Goal: Information Seeking & Learning: Check status

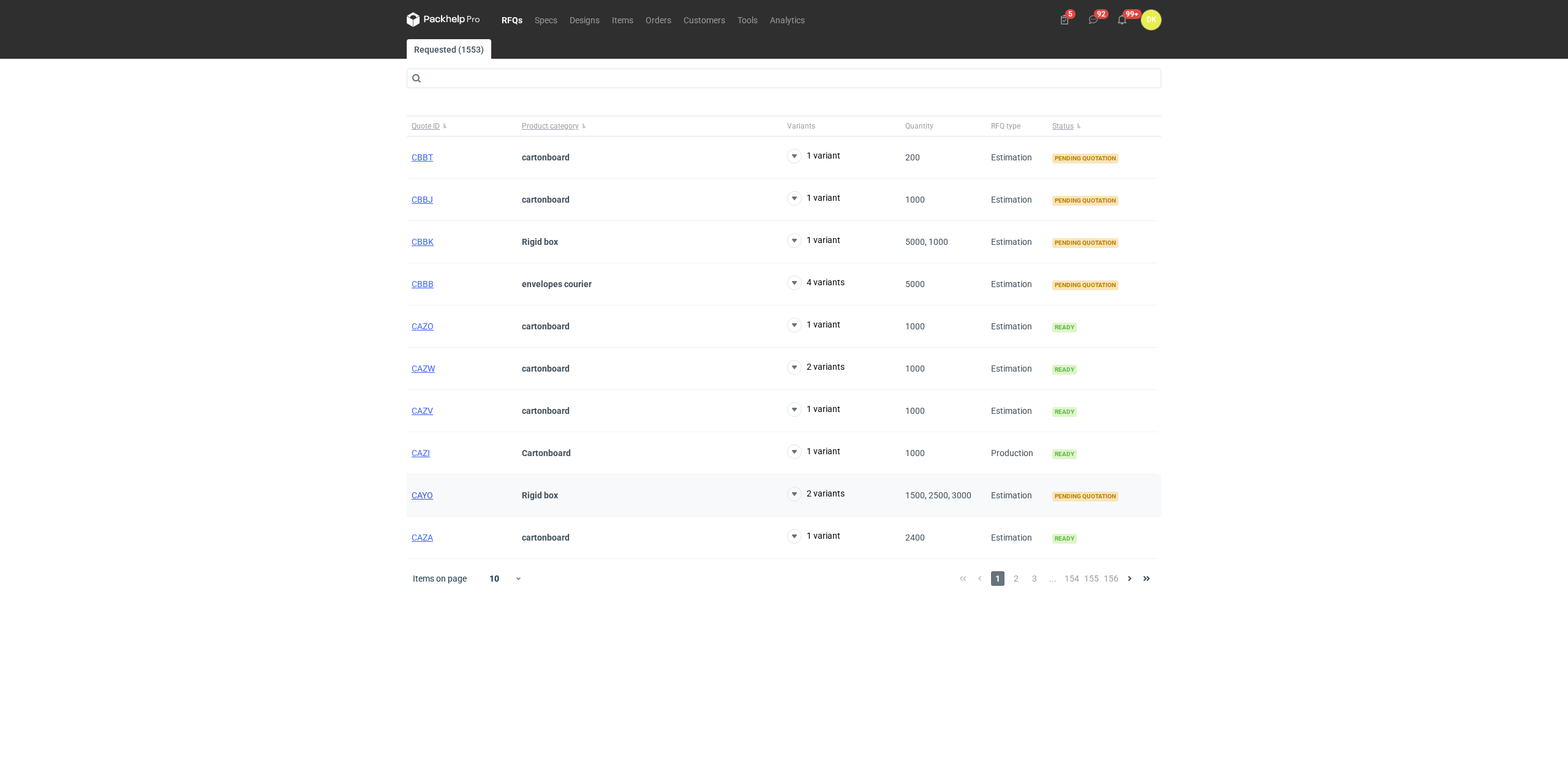
click at [433, 491] on span "CAYO" at bounding box center [422, 495] width 21 height 10
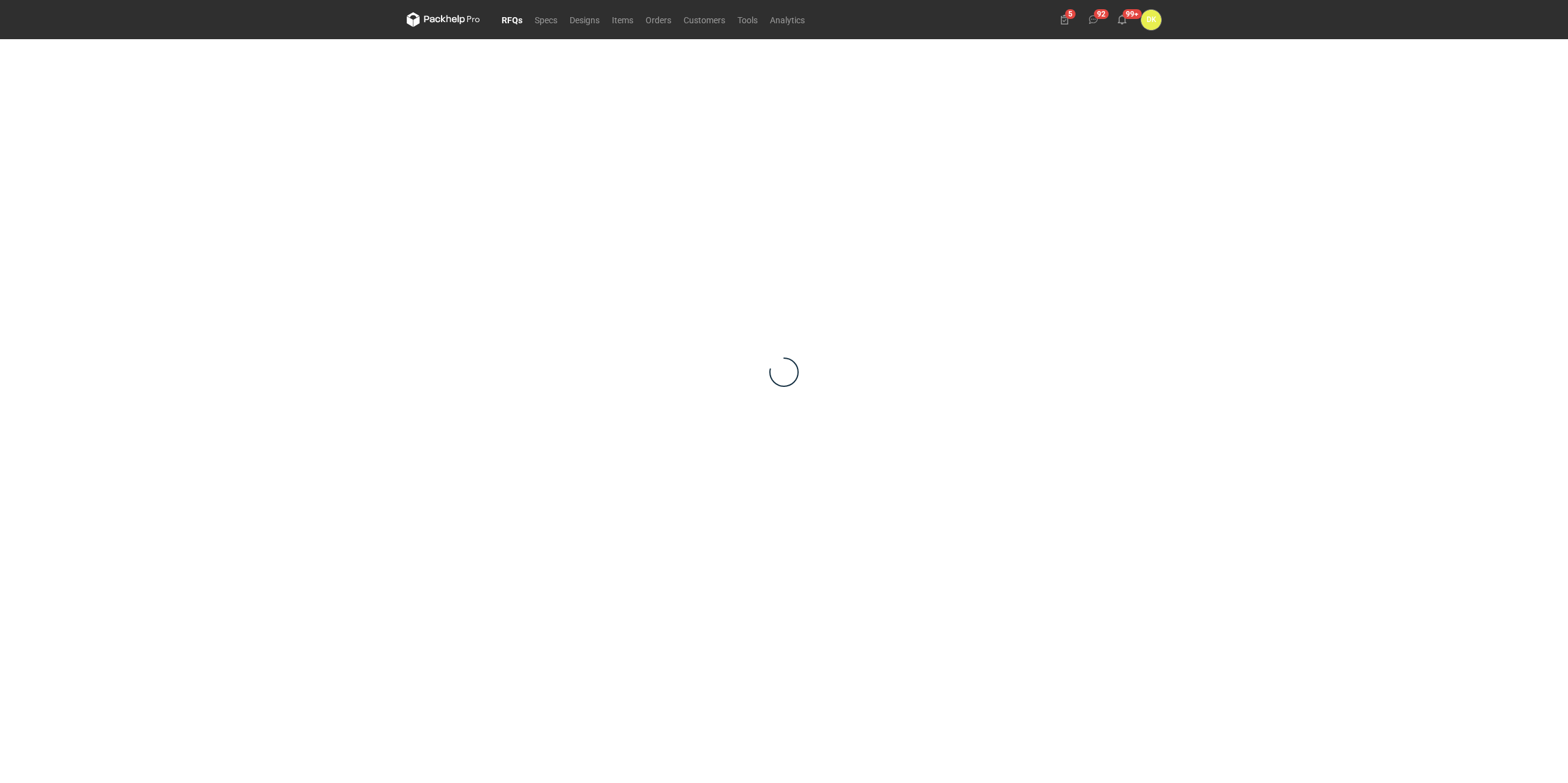
click at [1467, 230] on div "RFQs Specs Designs Items Orders Customers Tools Analytics 5 92 99+ DK [PERSON_N…" at bounding box center [784, 391] width 1568 height 783
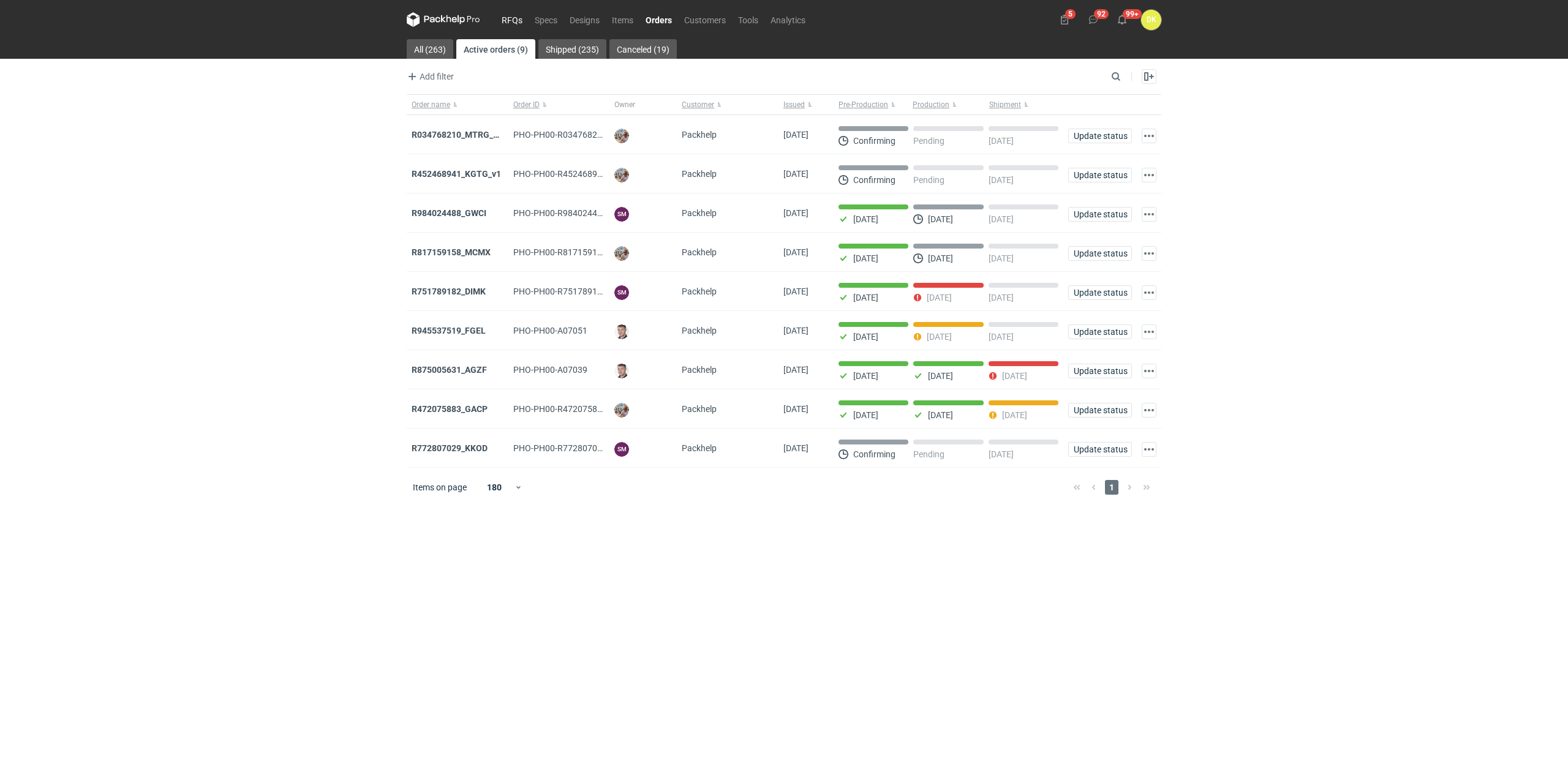
click at [518, 22] on link "RFQs" at bounding box center [512, 20] width 33 height 15
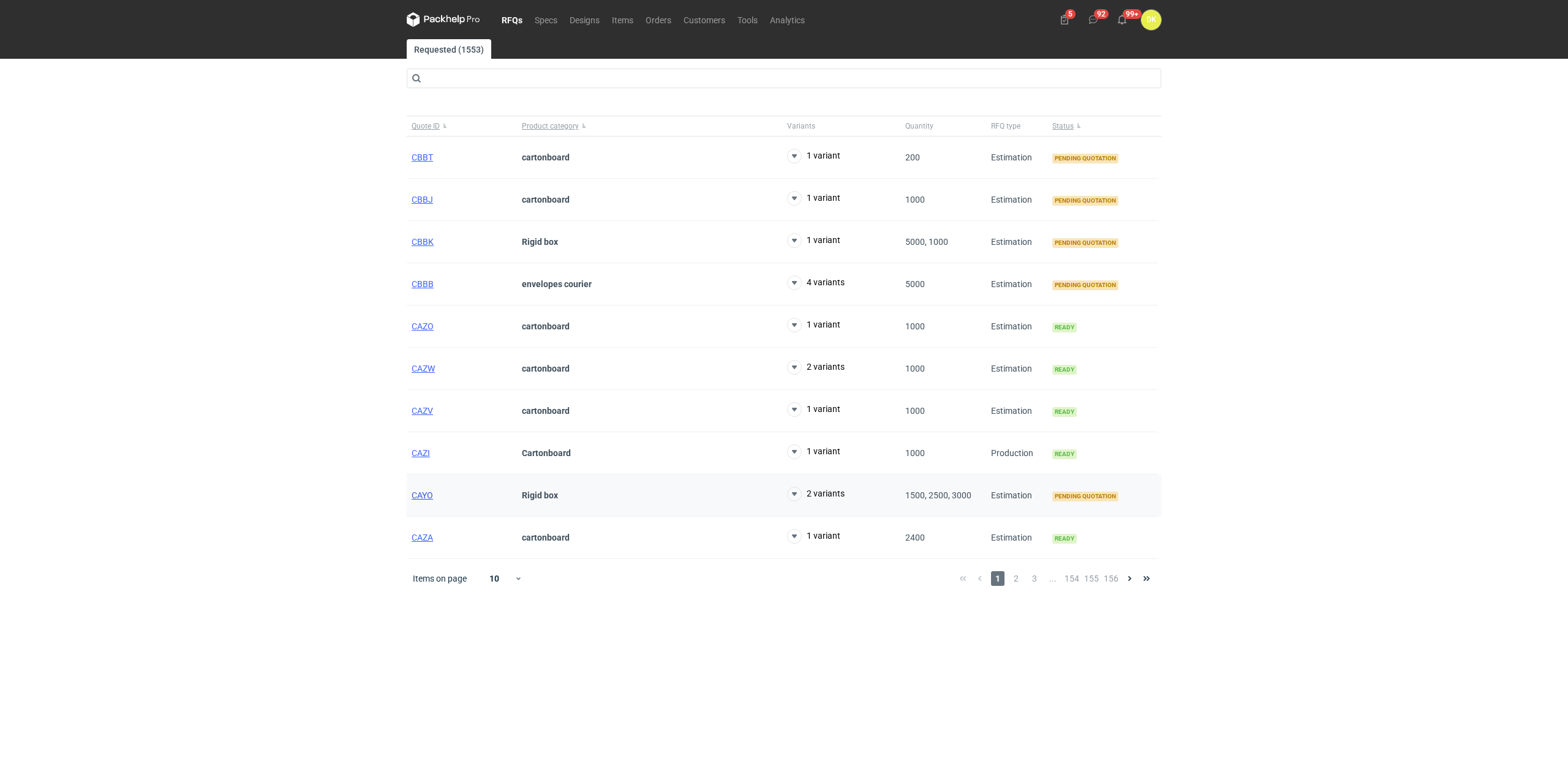
click at [419, 498] on span "CAYO" at bounding box center [422, 495] width 21 height 10
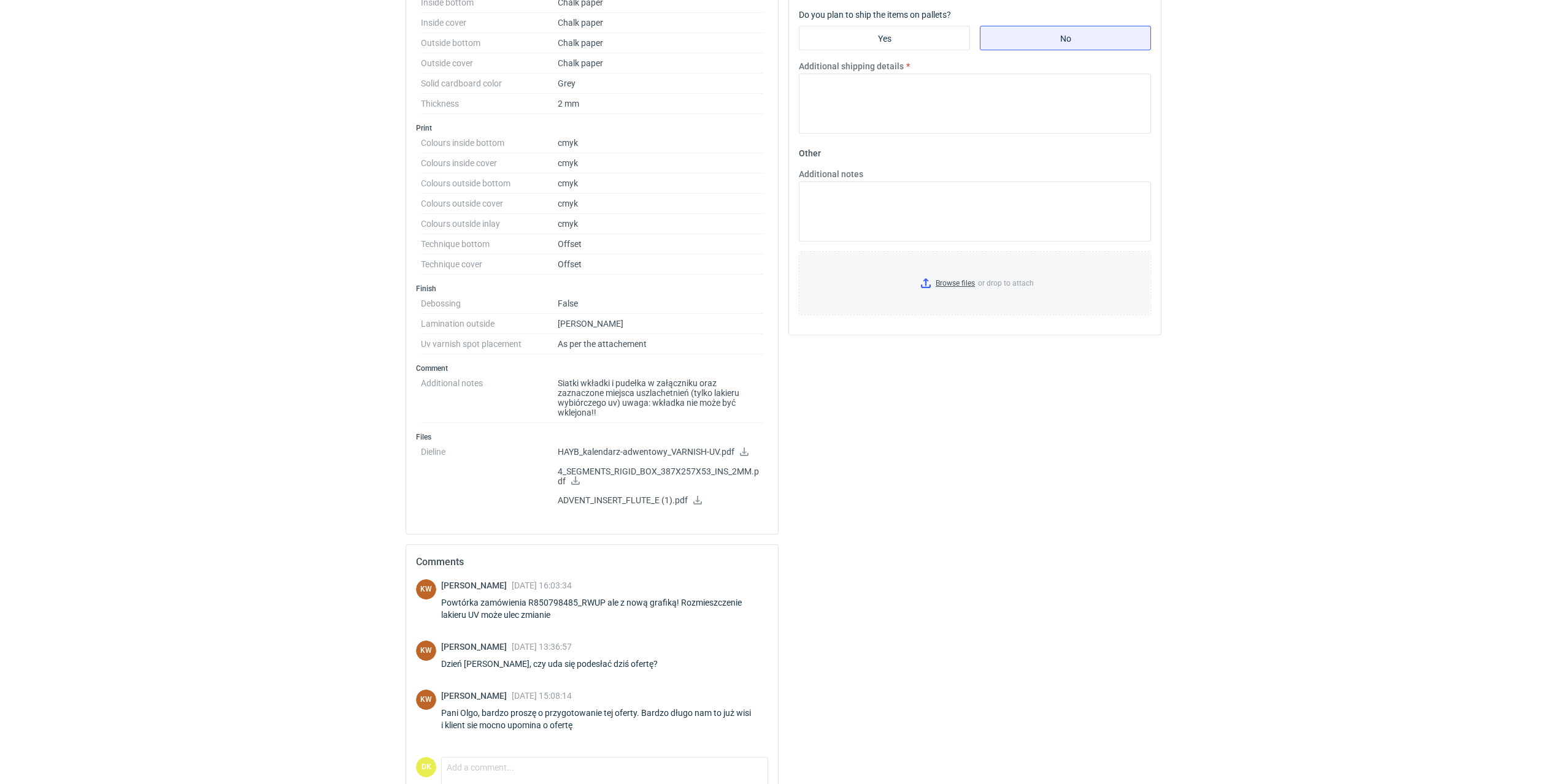
scroll to position [729, 0]
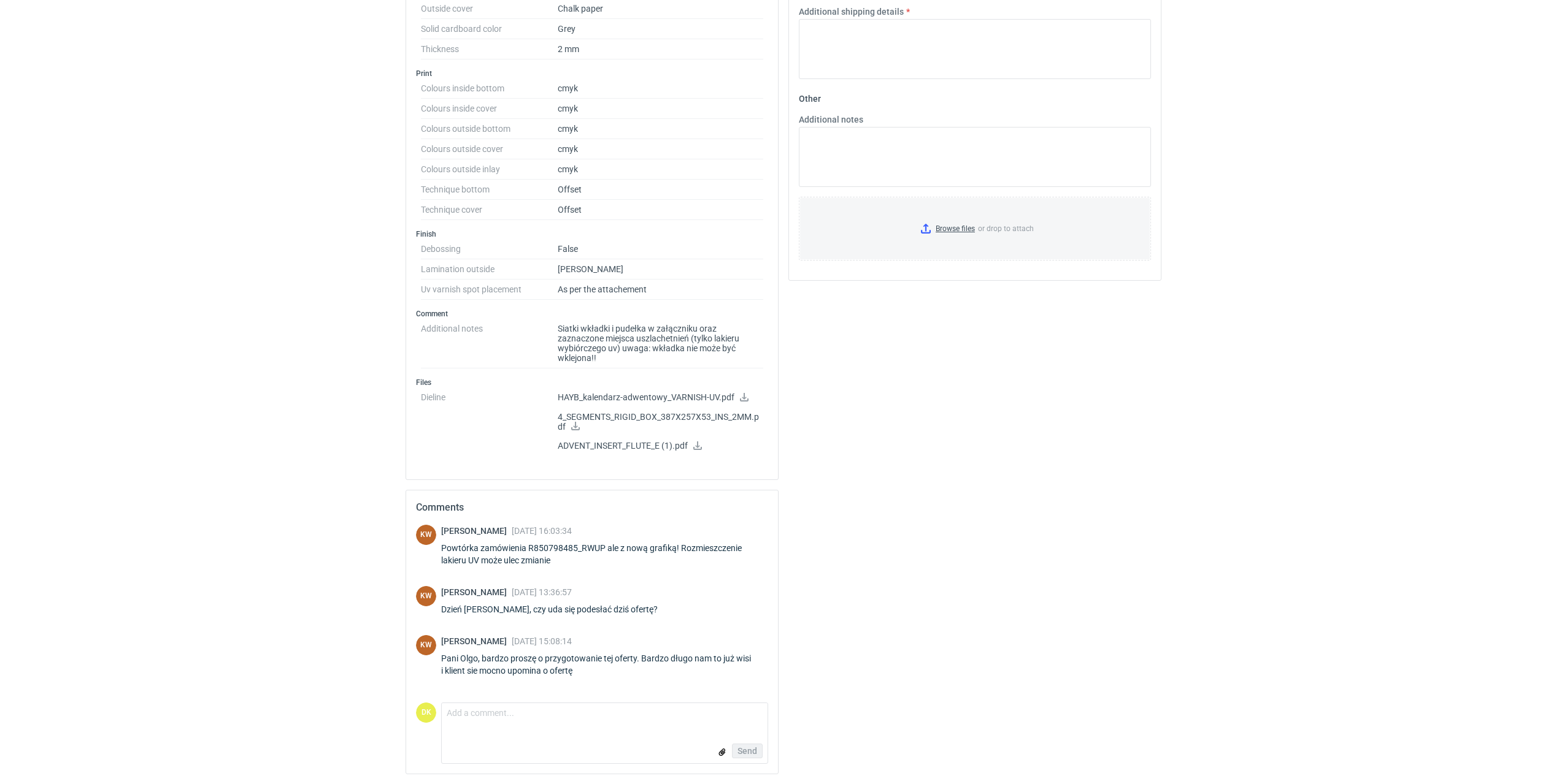
click at [586, 547] on div "Powtórka zamówienia R850798485_RWUP ale z nową grafiką! Rozmieszczenie lakieru …" at bounding box center [604, 554] width 327 height 25
copy div "R850798485_RWUP"
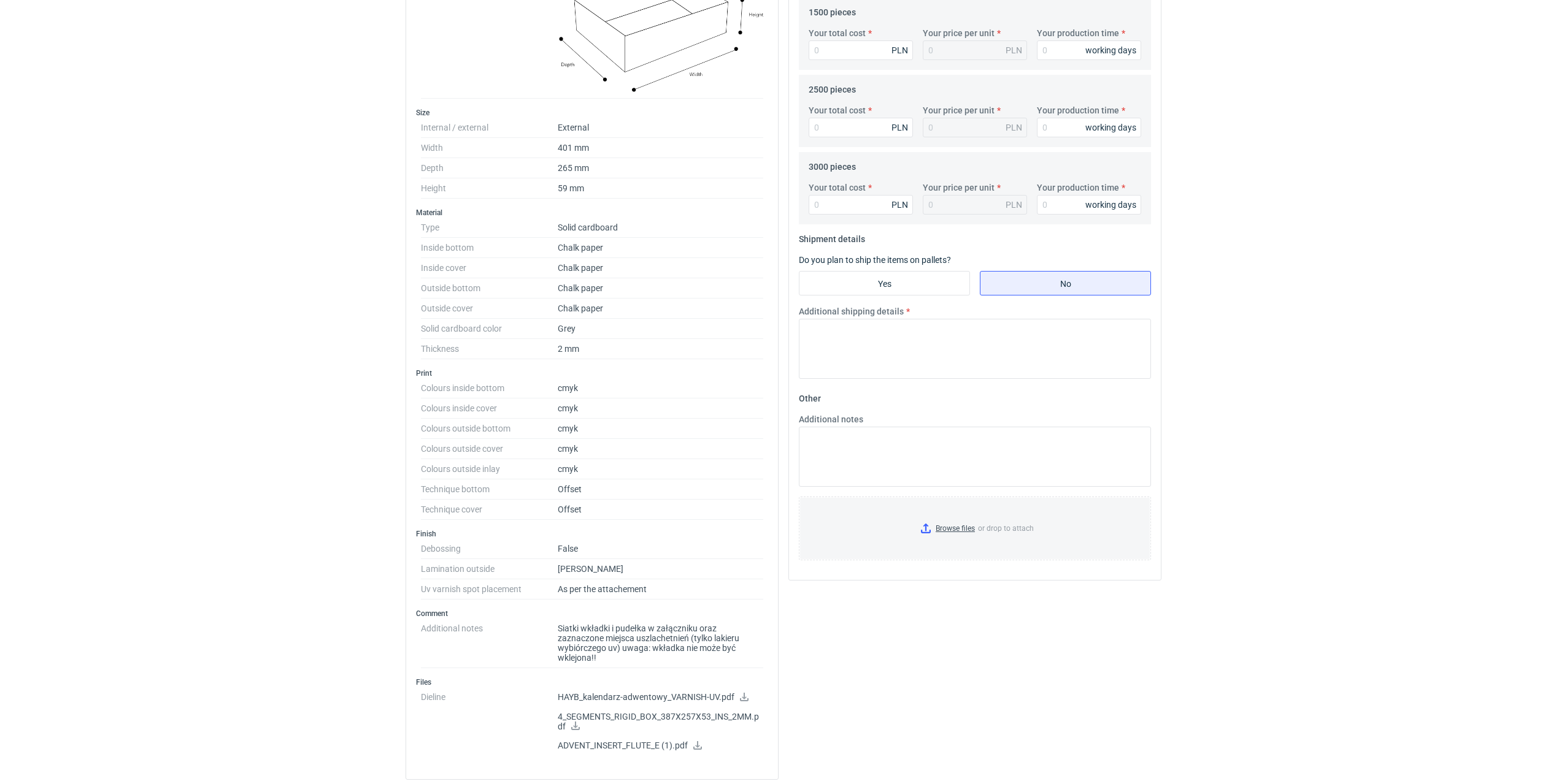
scroll to position [429, 0]
click at [696, 745] on icon at bounding box center [697, 745] width 8 height 8
drag, startPoint x: 279, startPoint y: 490, endPoint x: 840, endPoint y: 456, distance: 562.0
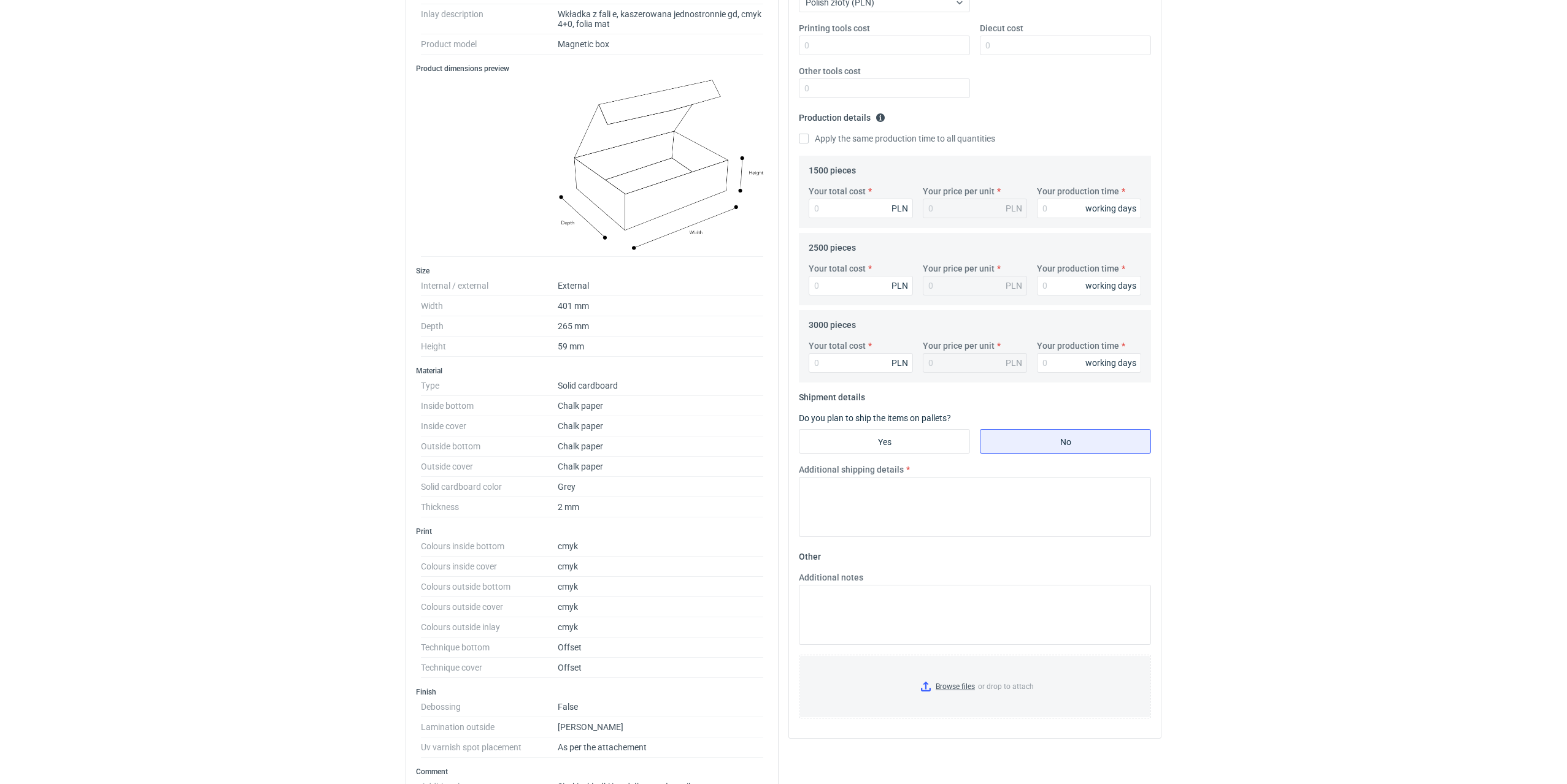
scroll to position [0, 0]
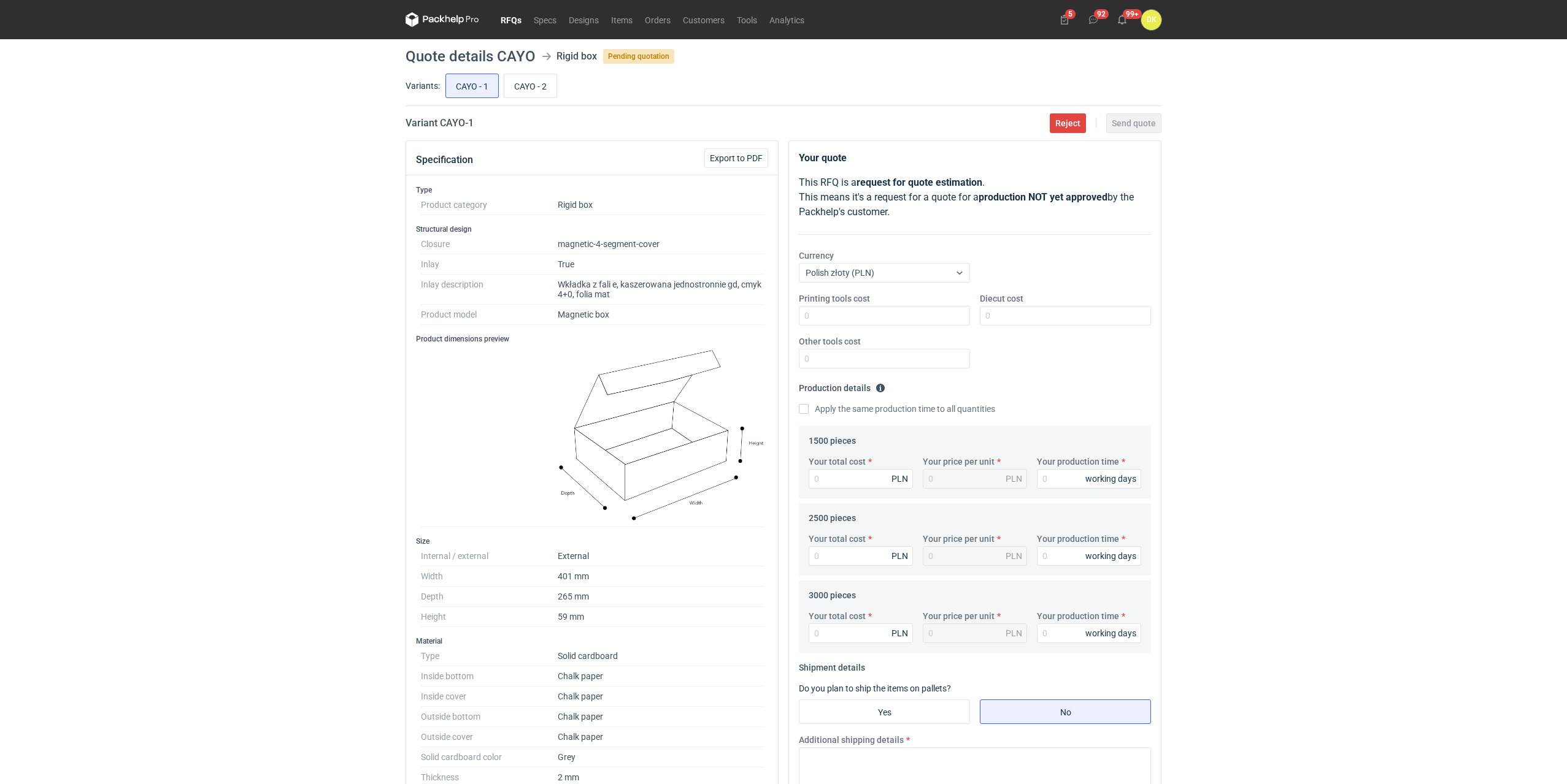
click at [522, 57] on h1 "Quote details CAYO" at bounding box center [471, 57] width 130 height 15
copy h1 "CAYO"
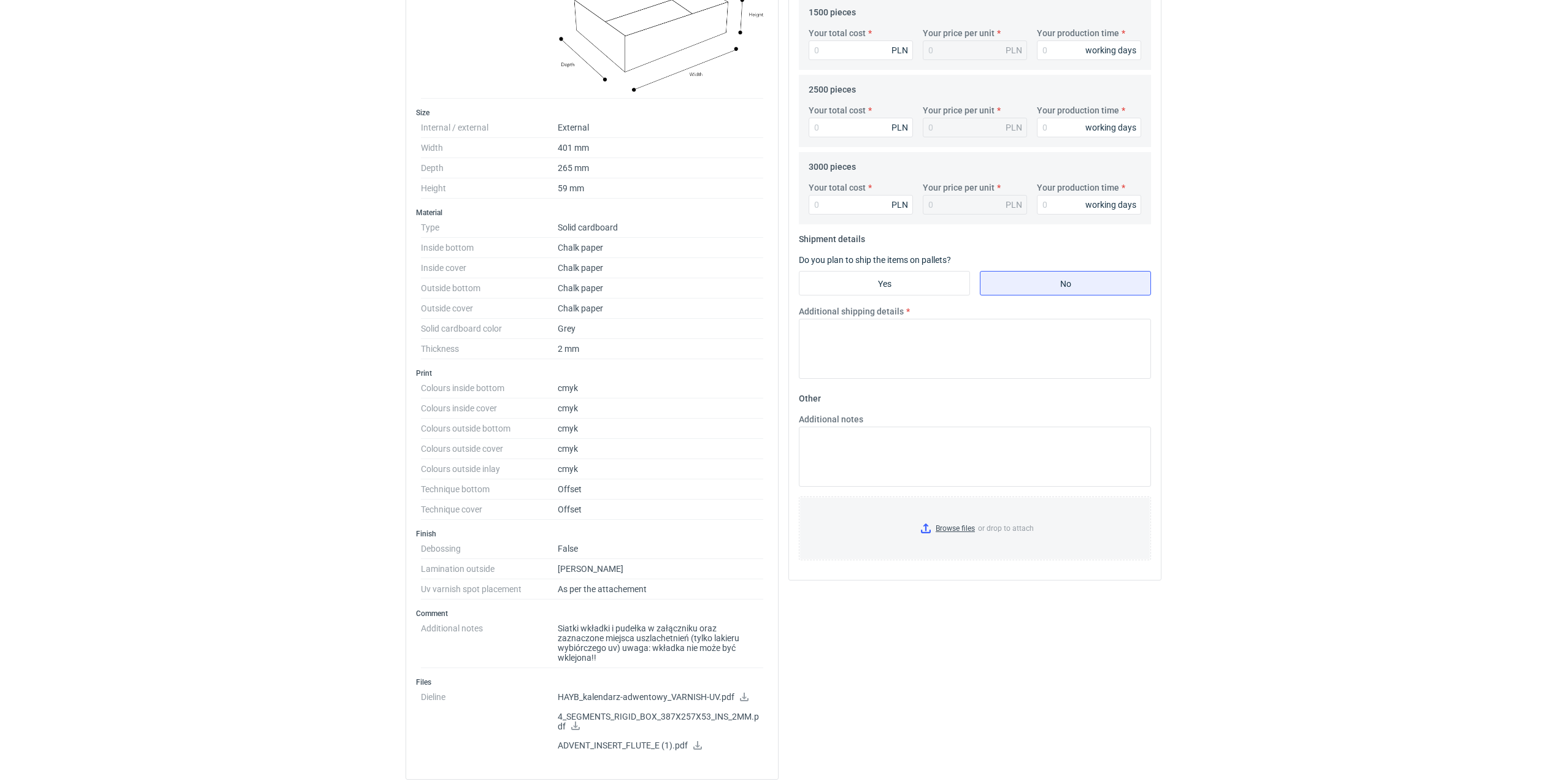
scroll to position [429, 0]
click at [743, 698] on icon at bounding box center [744, 697] width 8 height 8
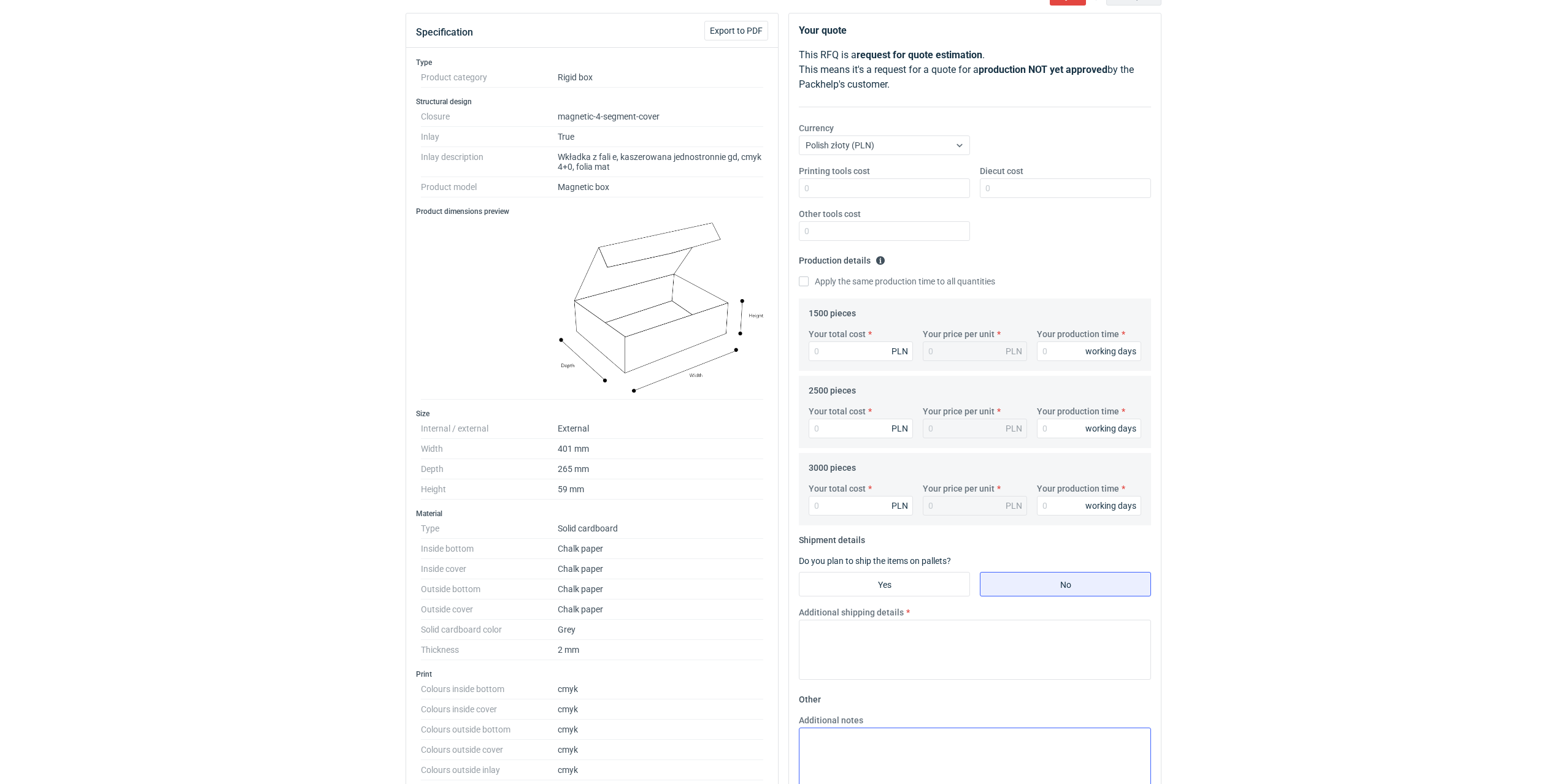
scroll to position [62, 0]
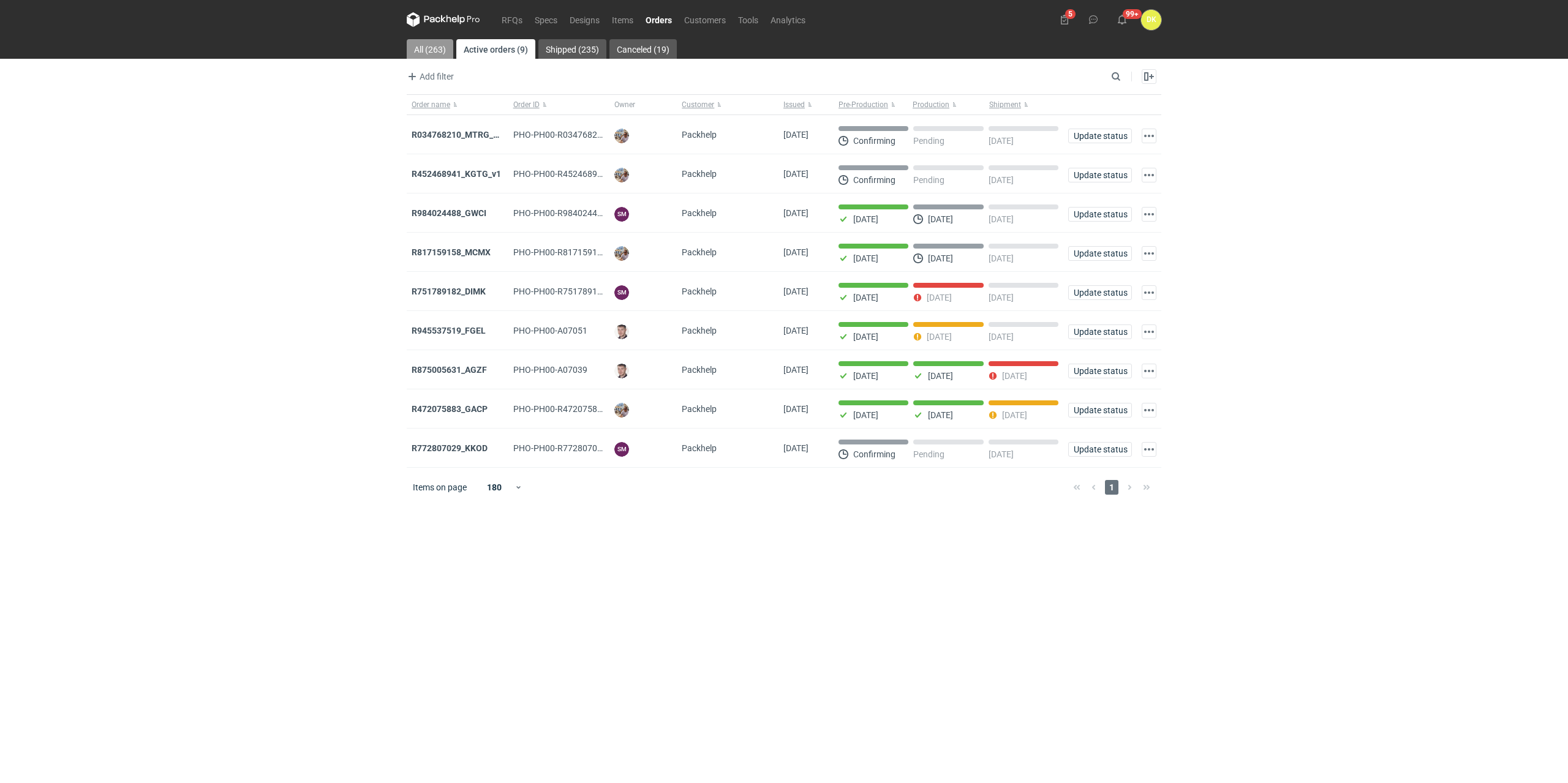
click at [437, 52] on link "All (263)" at bounding box center [430, 49] width 47 height 20
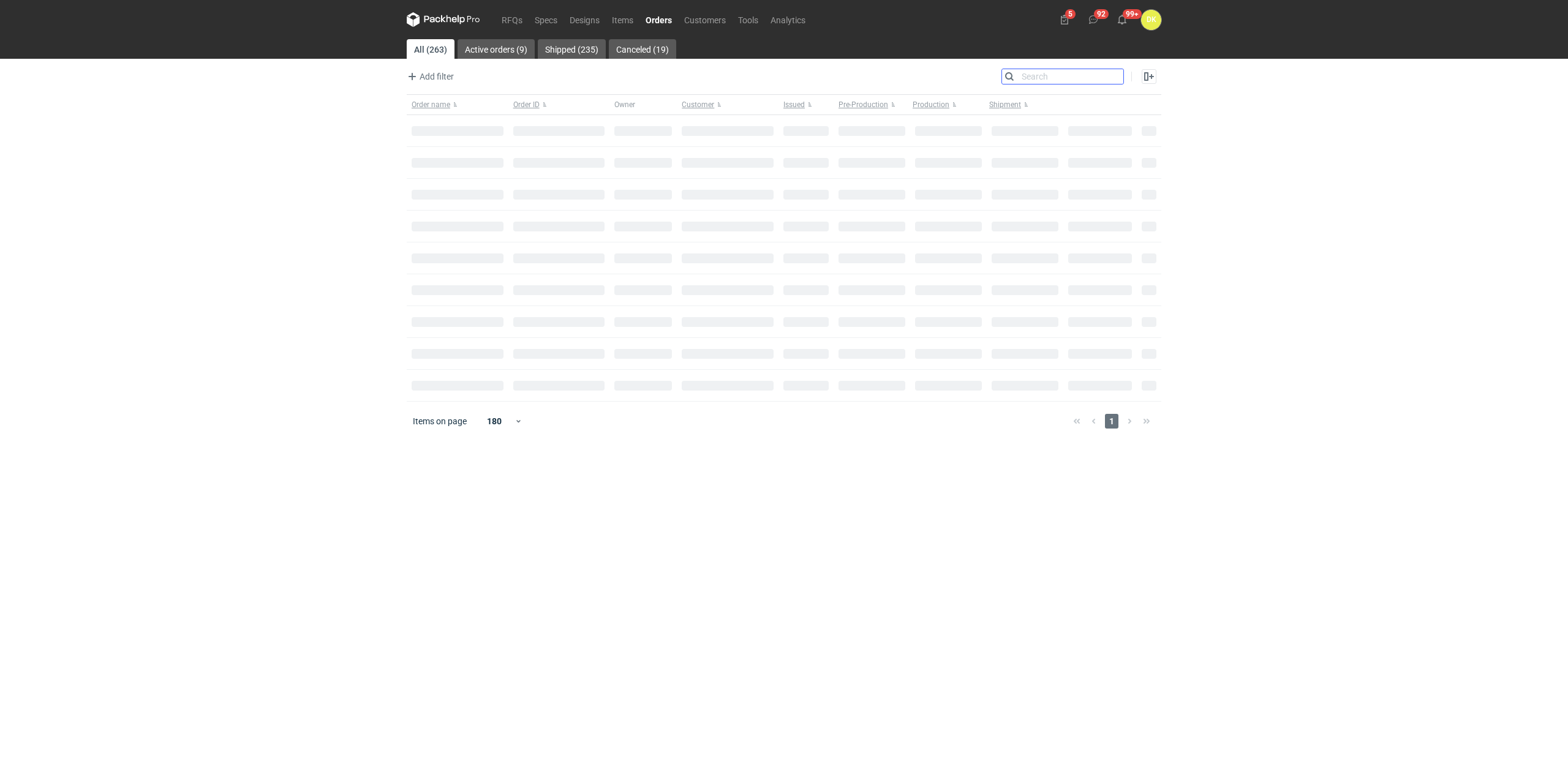
click at [1117, 80] on input "Search" at bounding box center [1063, 76] width 122 height 15
paste input "R850798485_RWUP"
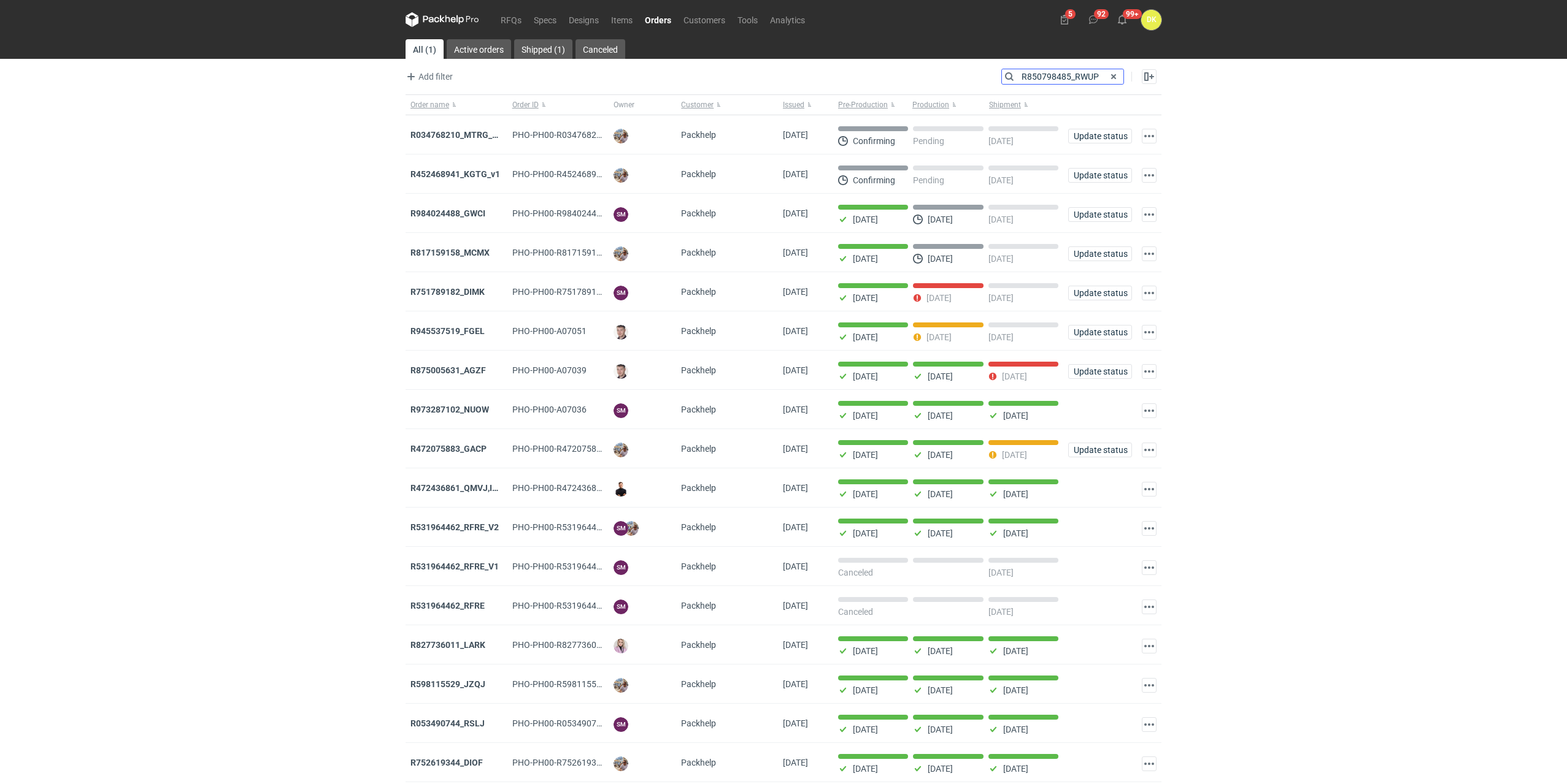
type input "R850798485_RWUP"
click at [1107, 81] on span at bounding box center [1114, 77] width 15 height 15
click at [1099, 76] on input "Search" at bounding box center [1062, 77] width 122 height 15
click at [1021, 72] on input "Search" at bounding box center [1062, 77] width 122 height 15
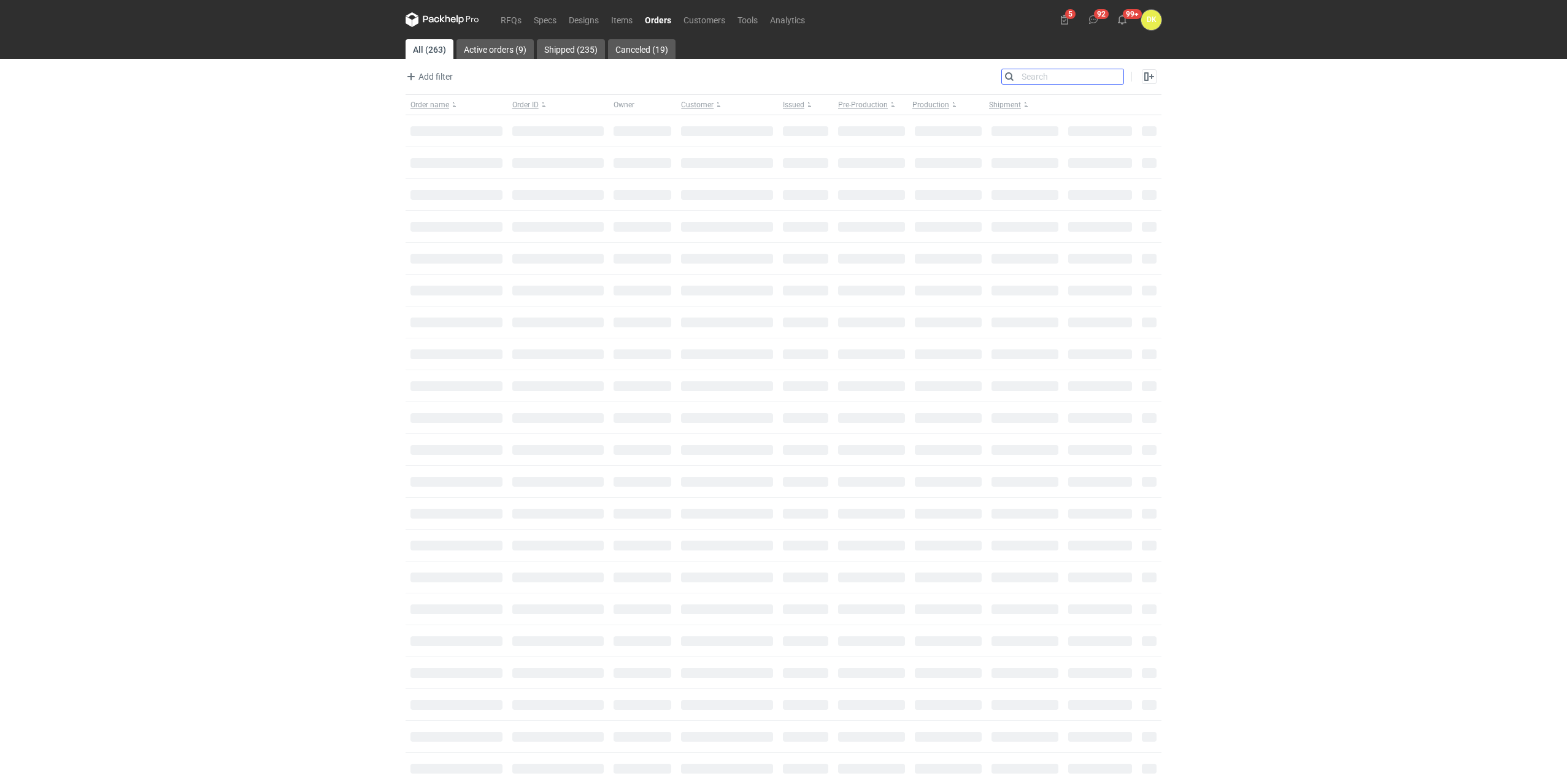
paste input "R850798485_RWUP"
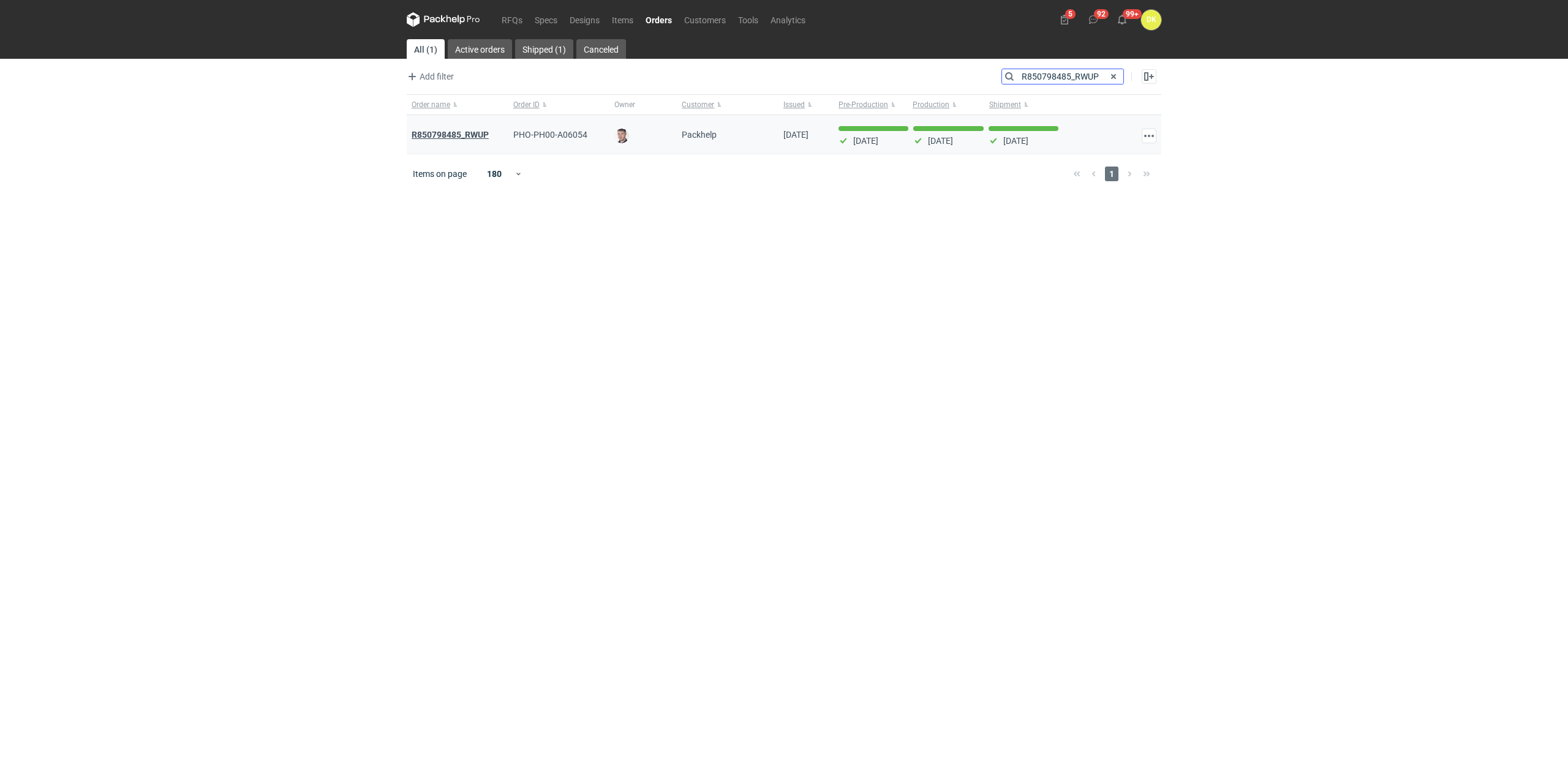
type input "R850798485_RWUP"
click at [460, 131] on strong "R850798485_RWUP" at bounding box center [450, 135] width 77 height 10
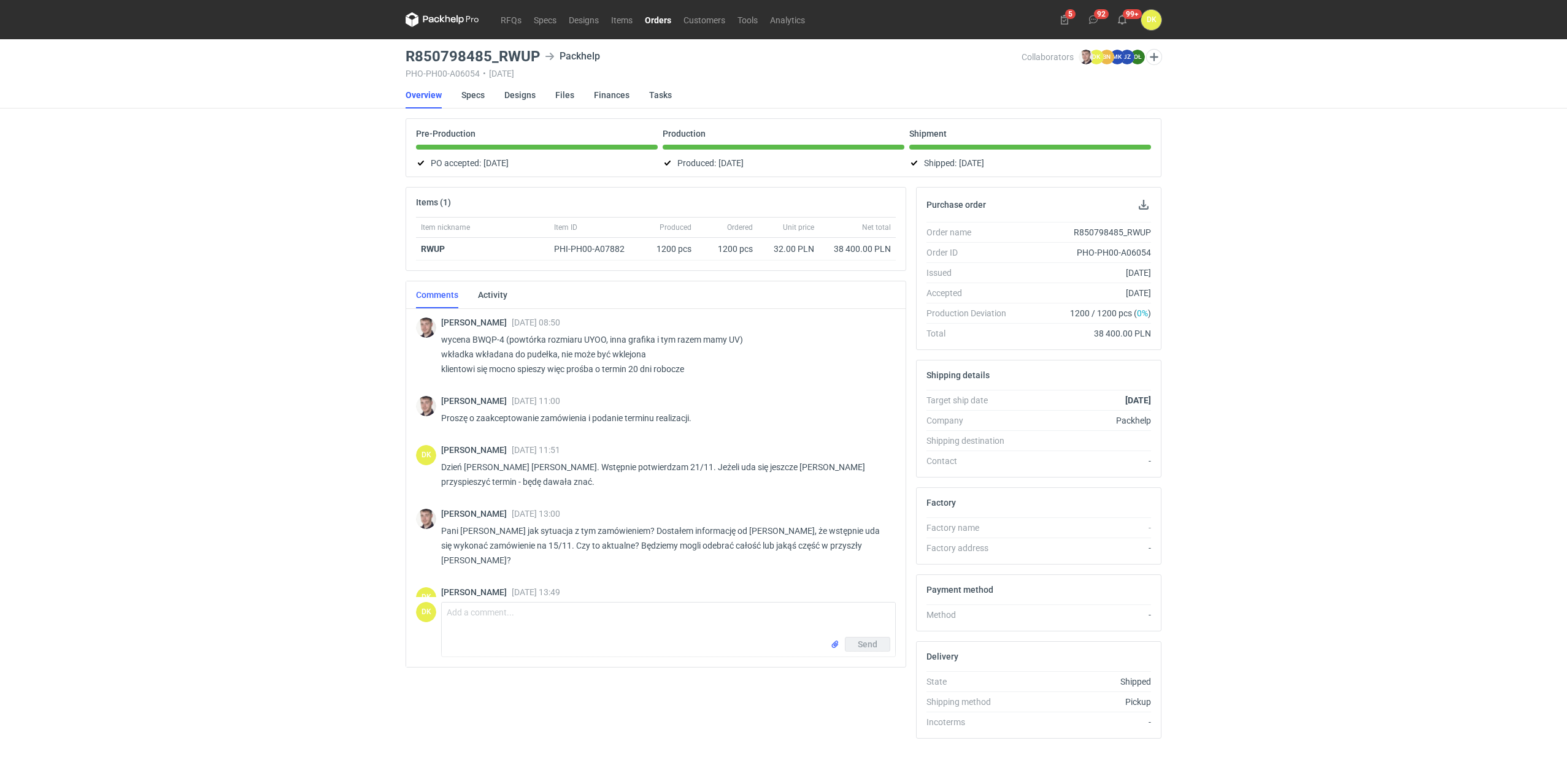
click at [483, 341] on p "wycena BWQP-4 (powtórka rozmiaru UYOO, inna grafika i tym razem mamy UV) wkładk…" at bounding box center [663, 355] width 444 height 44
copy p "BWQP"
click at [131, 464] on div "RFQs Specs Designs Items Orders Customers Tools Analytics 5 92 99+ DK Dominika …" at bounding box center [784, 392] width 1567 height 784
click at [481, 95] on link "Specs" at bounding box center [473, 95] width 23 height 27
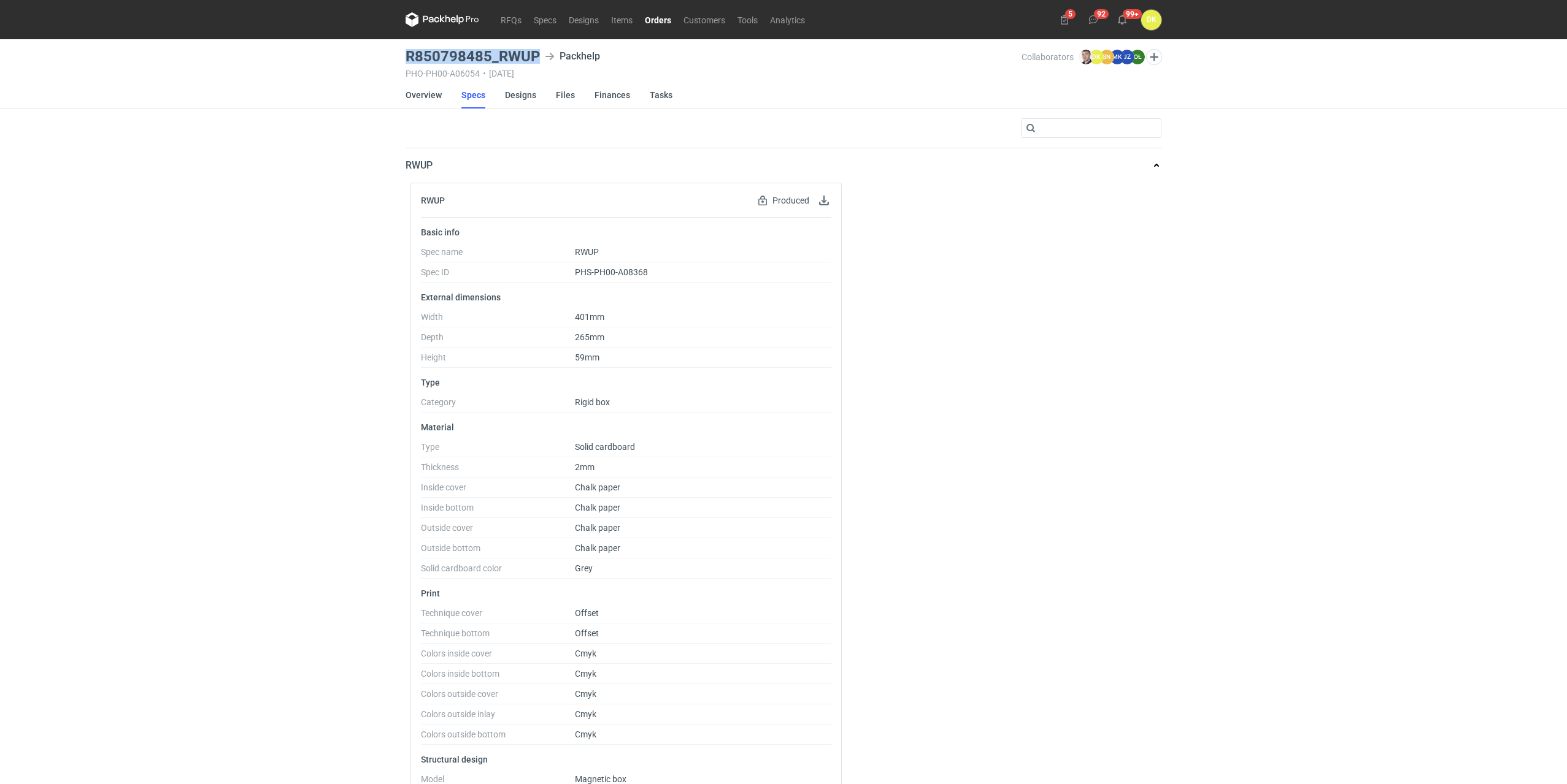
drag, startPoint x: 537, startPoint y: 58, endPoint x: 406, endPoint y: 62, distance: 131.1
click at [406, 62] on h3 "R850798485_RWUP" at bounding box center [472, 57] width 134 height 15
copy h3 "R850798485_RWUP"
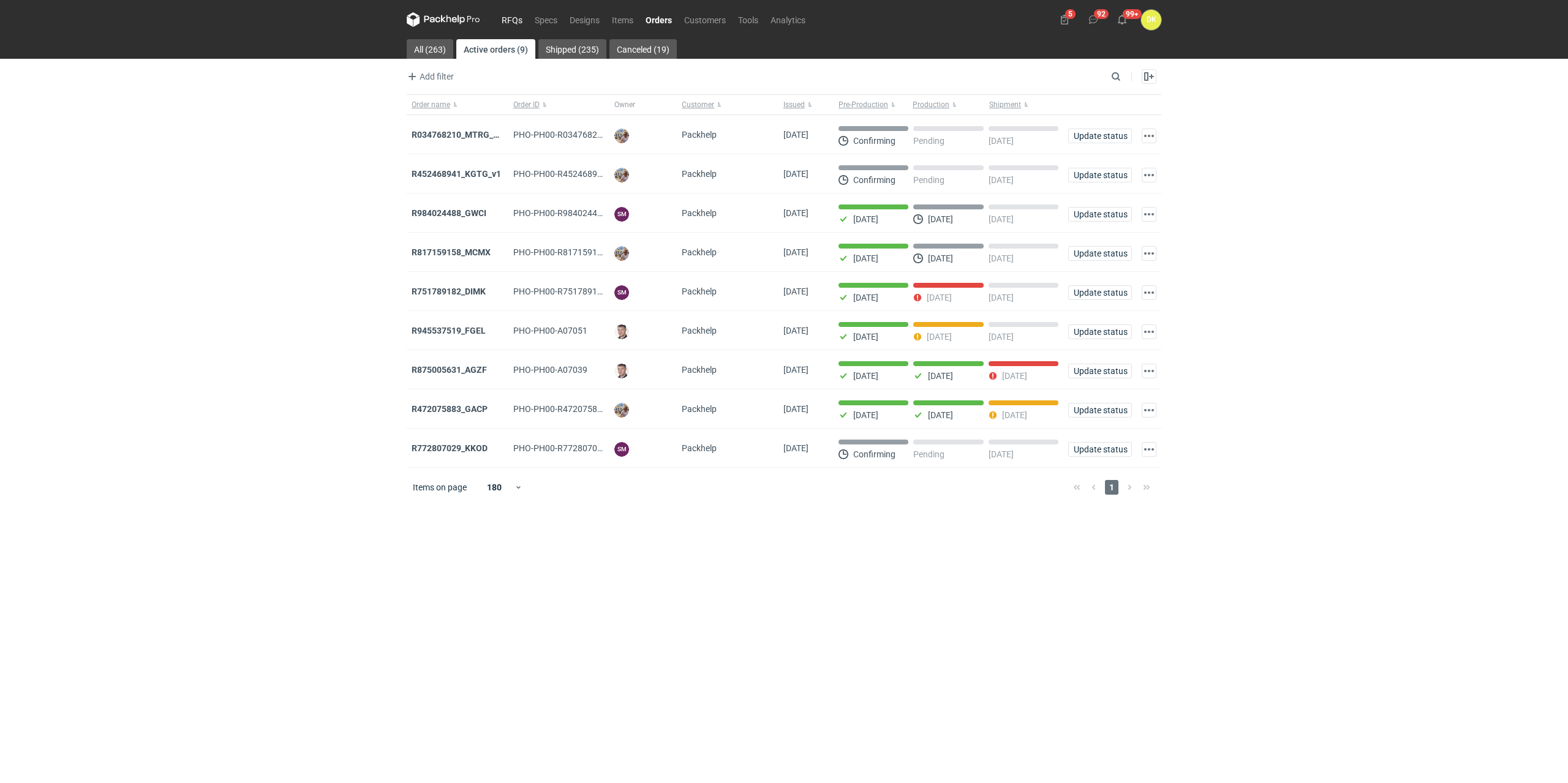
click at [506, 21] on link "RFQs" at bounding box center [512, 20] width 33 height 15
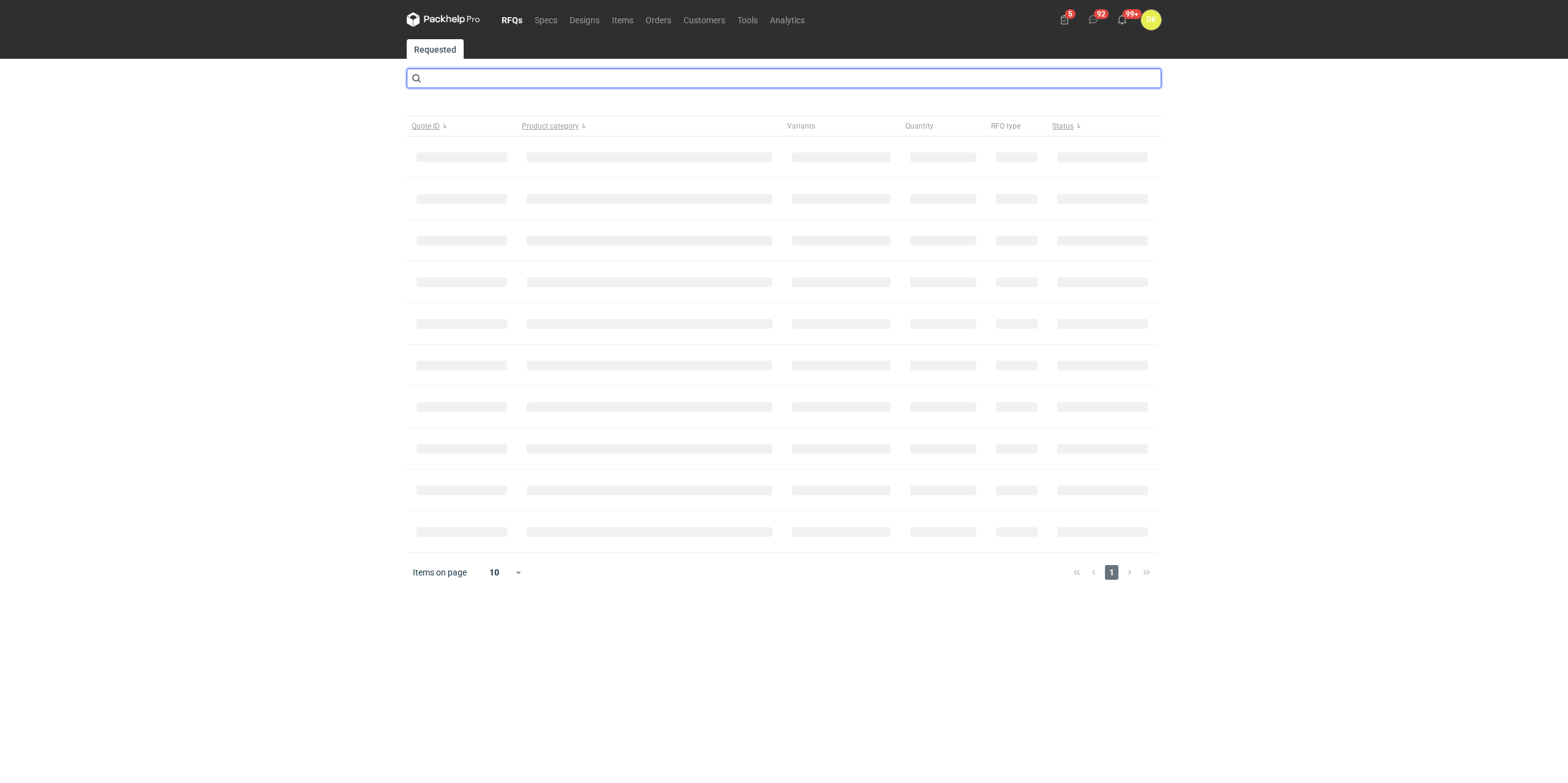
click at [508, 83] on input "text" at bounding box center [784, 78] width 754 height 20
type input "BWQP"
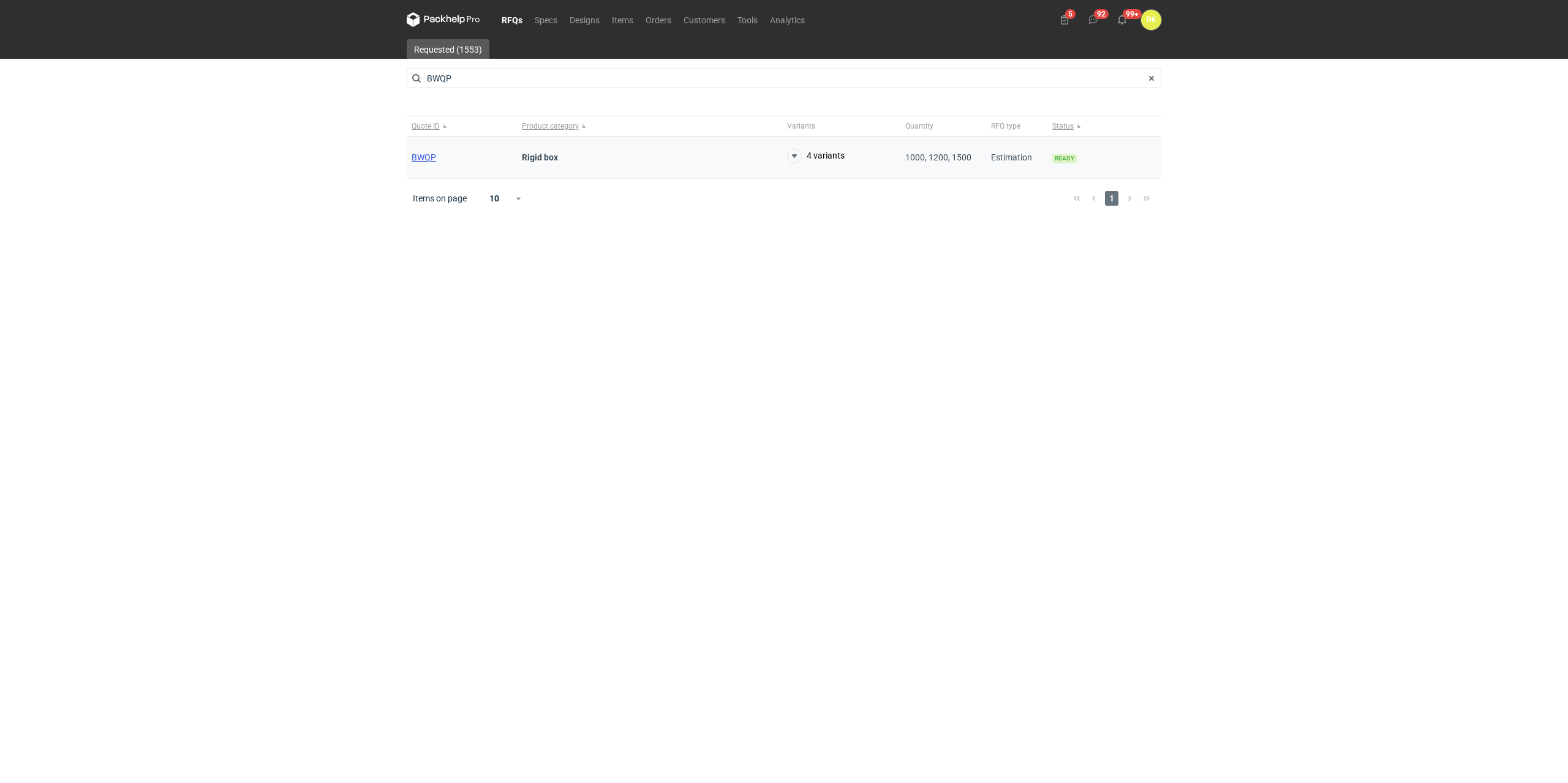
click at [434, 155] on span "BWQP" at bounding box center [424, 158] width 25 height 10
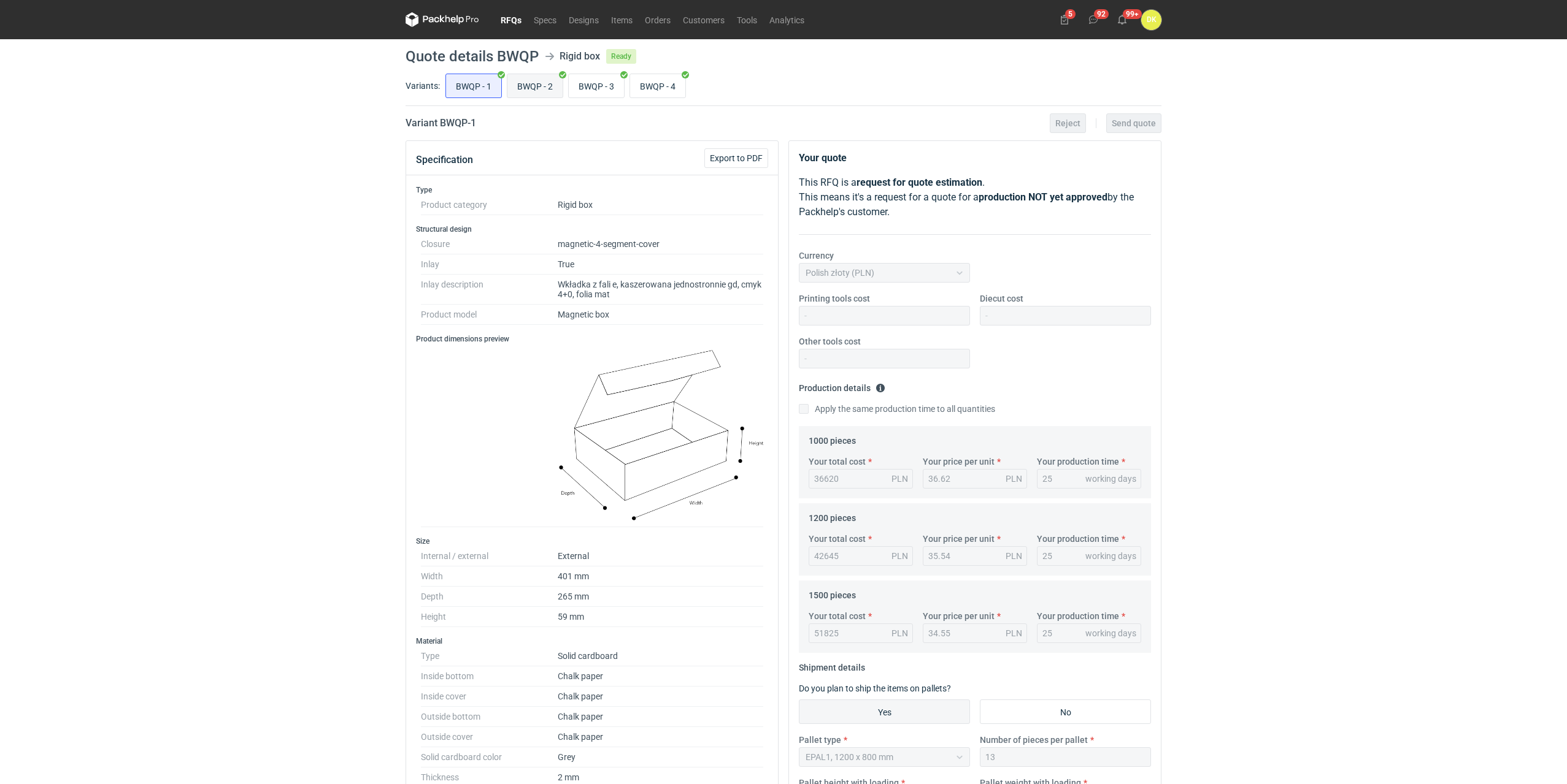
click at [556, 91] on input "BWQP - 2" at bounding box center [534, 86] width 55 height 23
radio input "true"
click at [600, 90] on input "BWQP - 3" at bounding box center [596, 86] width 55 height 23
radio input "true"
click at [649, 77] on input "BWQP - 4" at bounding box center [657, 86] width 55 height 23
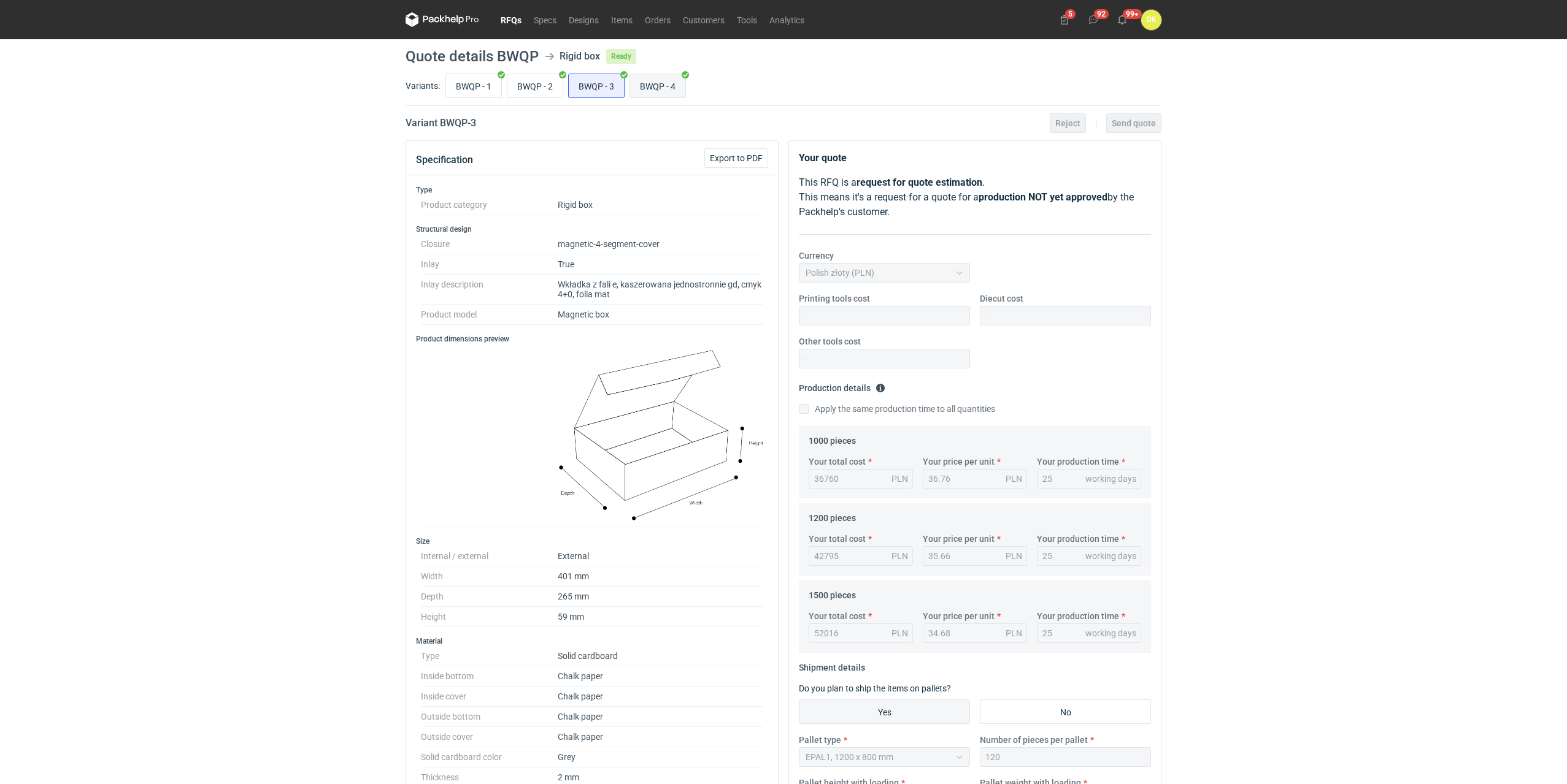
radio input "true"
click at [472, 83] on input "BWQP - 1" at bounding box center [473, 86] width 55 height 23
radio input "true"
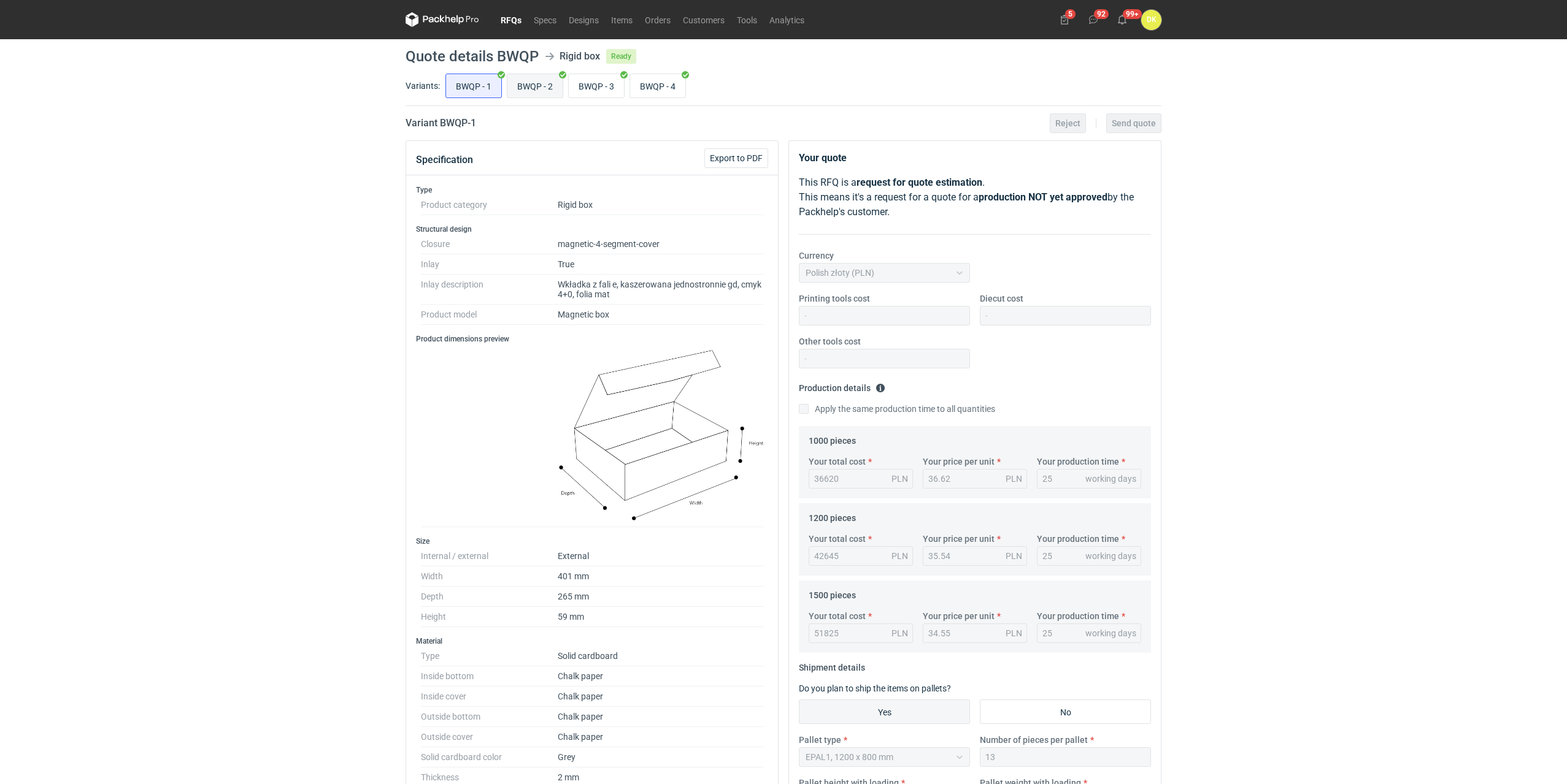
click at [520, 86] on input "BWQP - 2" at bounding box center [534, 86] width 55 height 23
radio input "true"
click at [476, 84] on input "BWQP - 1" at bounding box center [473, 86] width 55 height 23
radio input "true"
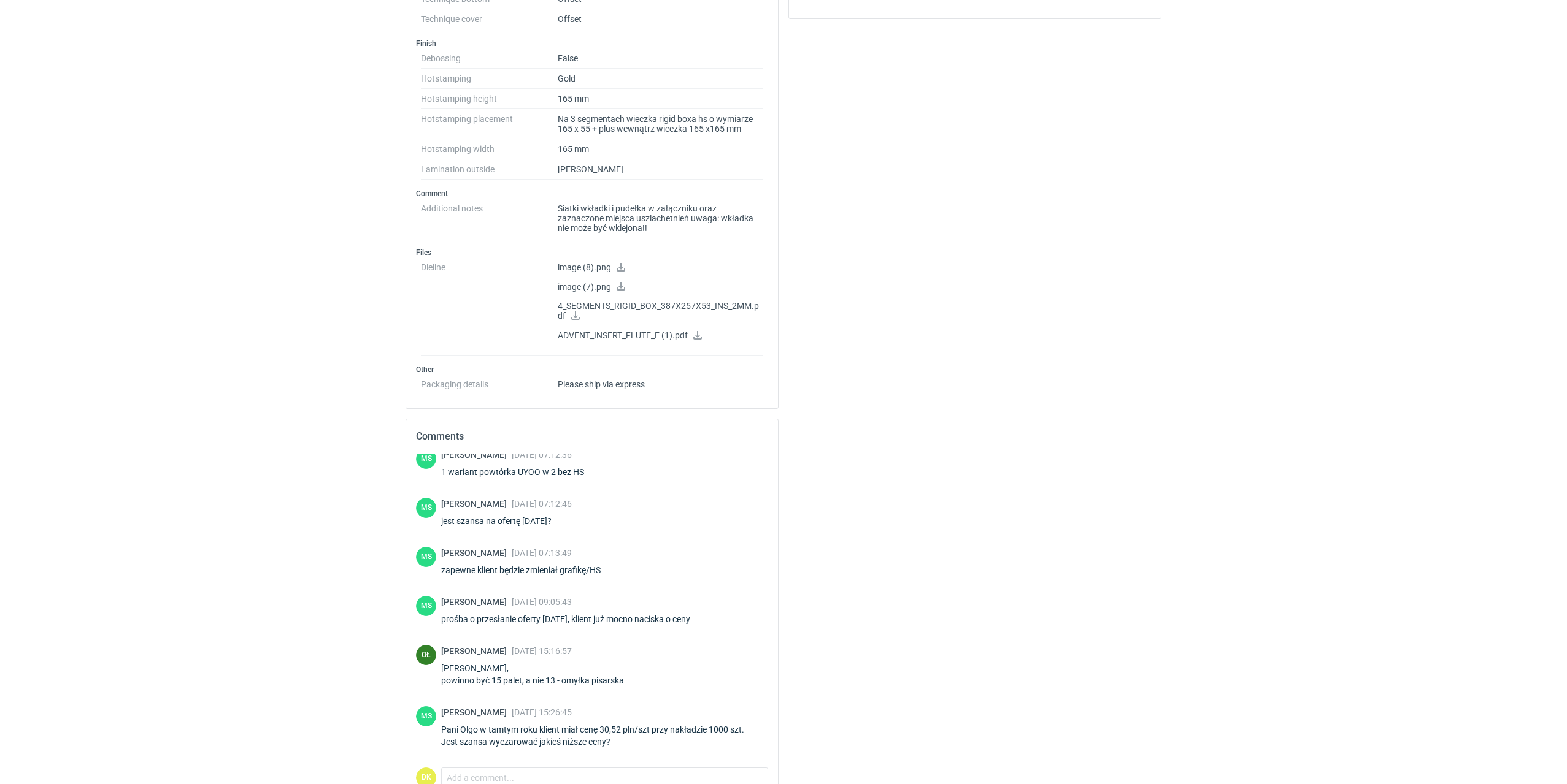
scroll to position [981, 0]
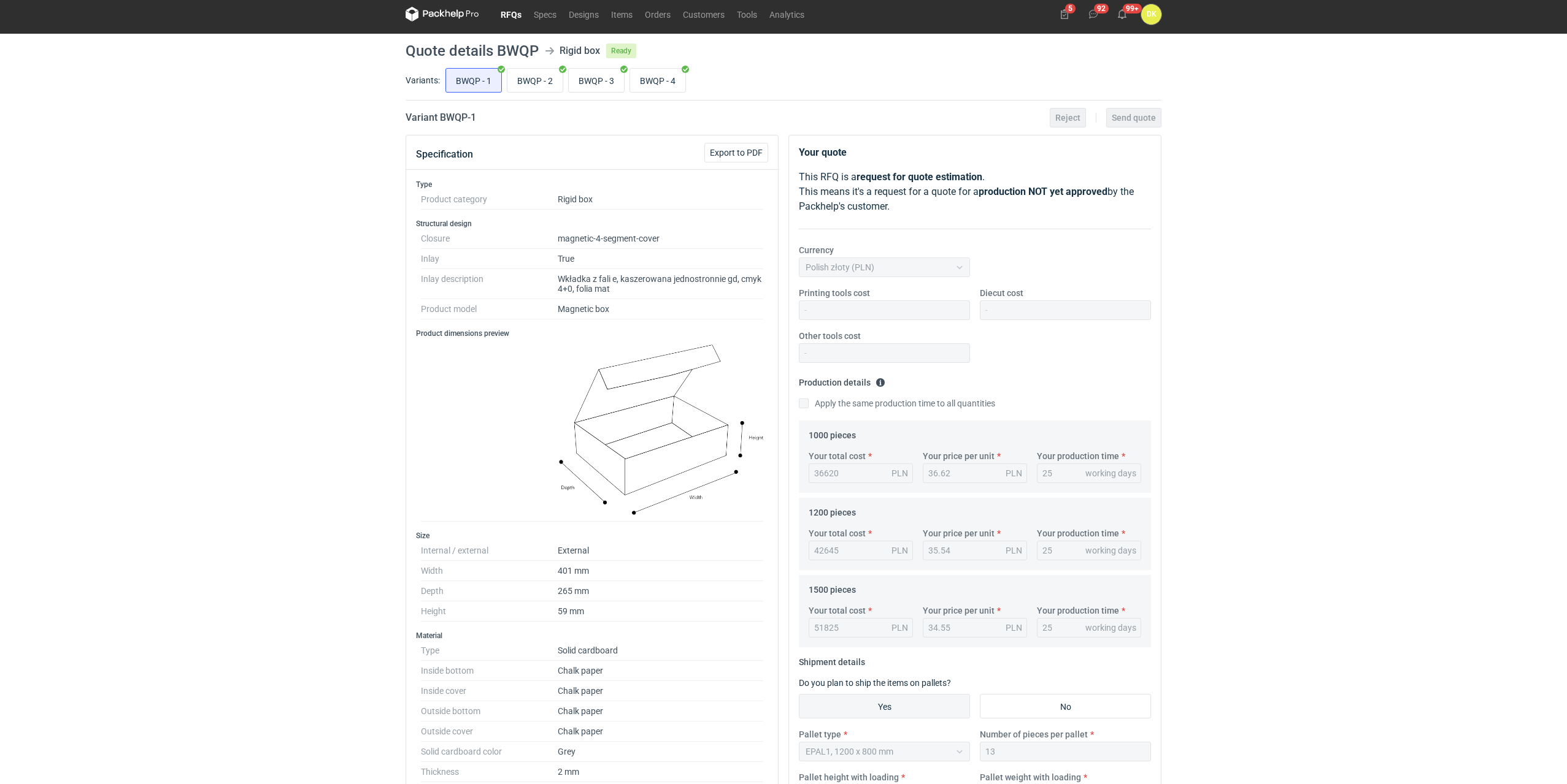
scroll to position [0, 0]
